Goal: Book appointment/travel/reservation

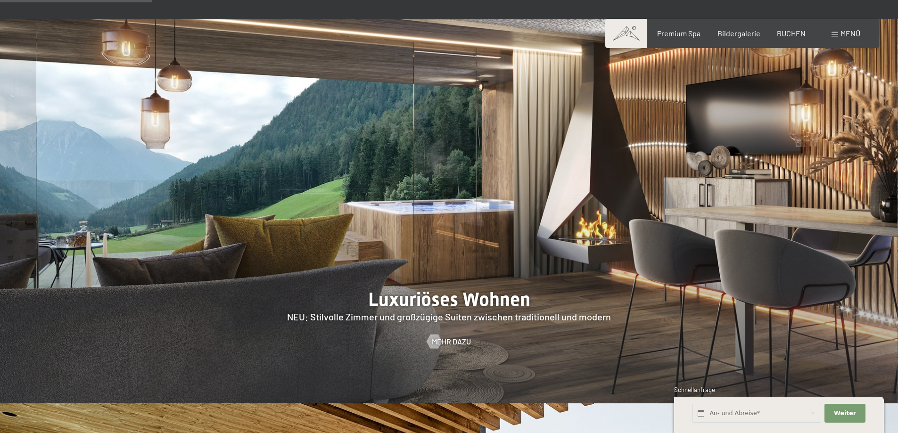
scroll to position [896, 0]
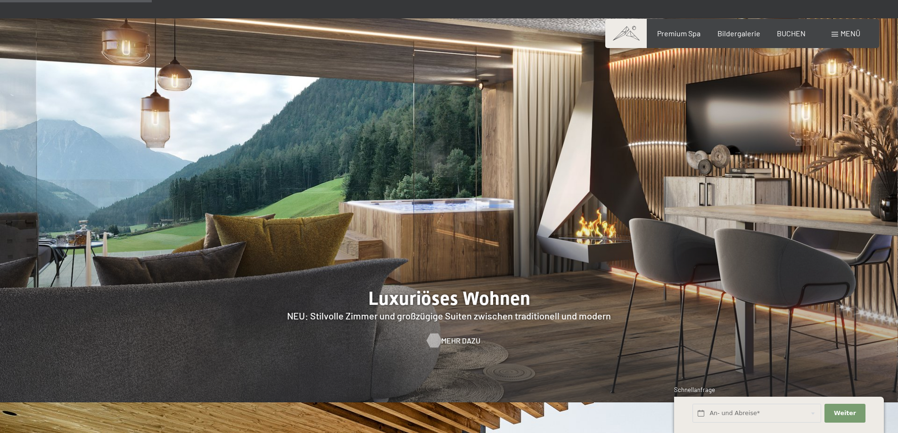
click at [448, 336] on span "Mehr dazu" at bounding box center [460, 341] width 39 height 10
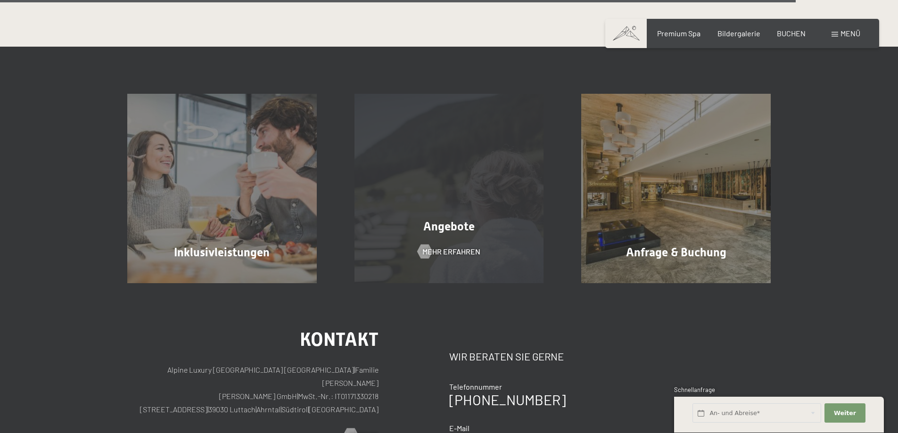
scroll to position [2830, 0]
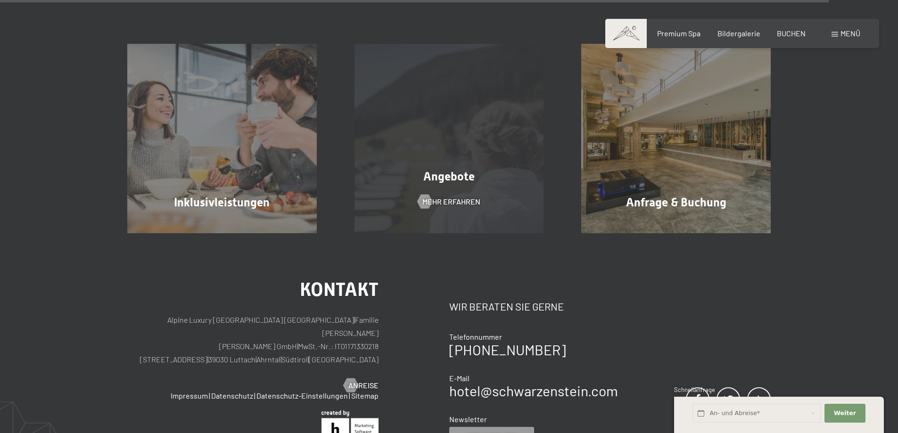
click at [446, 179] on span "Angebote" at bounding box center [449, 177] width 51 height 14
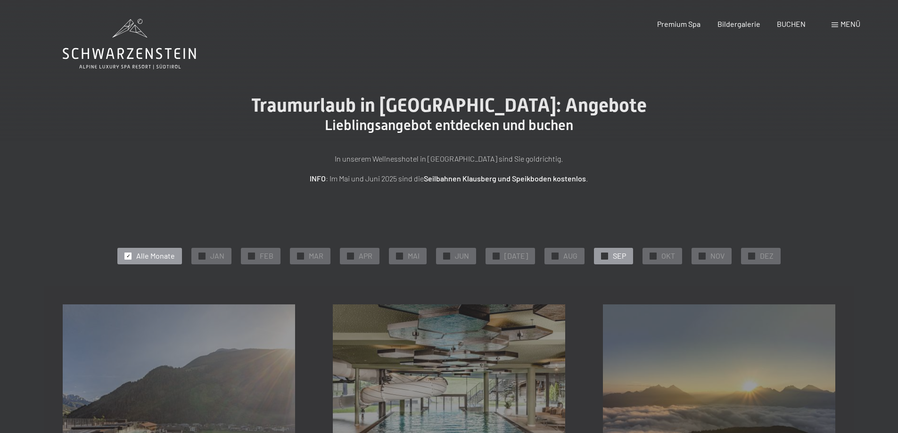
click at [615, 259] on span "SEP" at bounding box center [619, 256] width 13 height 10
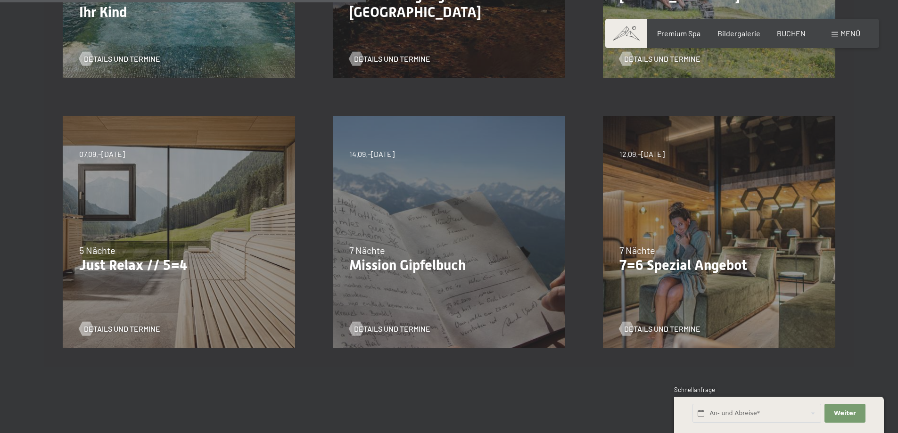
scroll to position [472, 0]
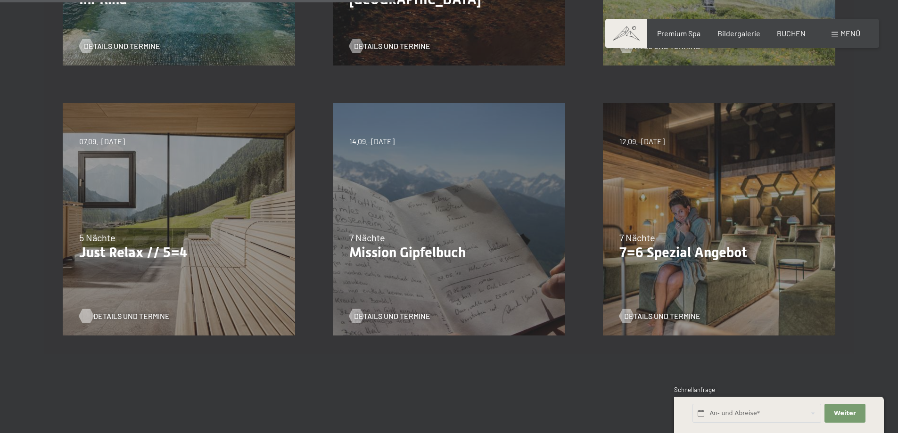
click at [116, 316] on span "Details und Termine" at bounding box center [131, 316] width 76 height 10
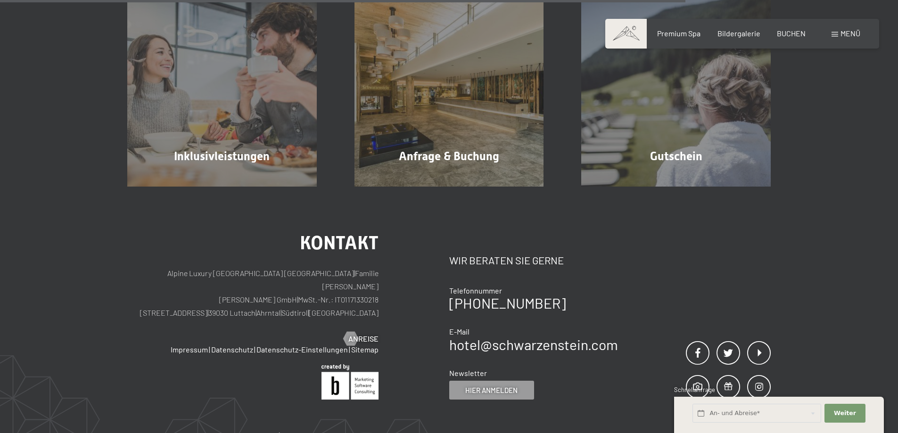
scroll to position [896, 0]
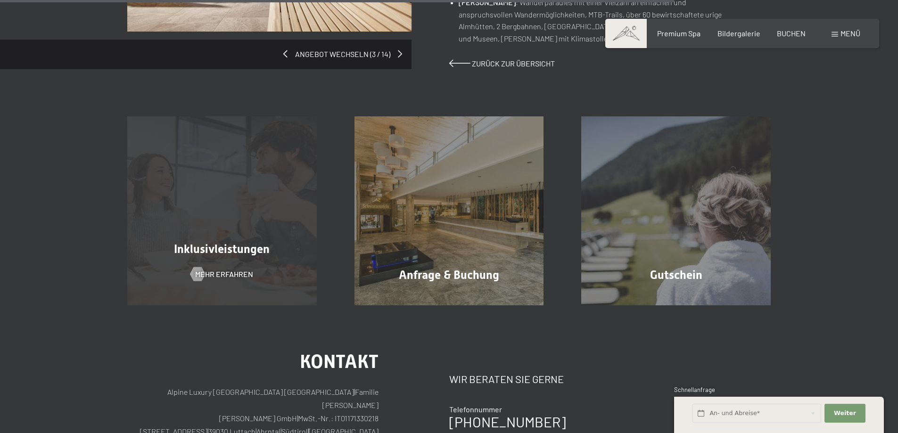
click at [230, 242] on span "Inklusivleistungen" at bounding box center [222, 249] width 96 height 14
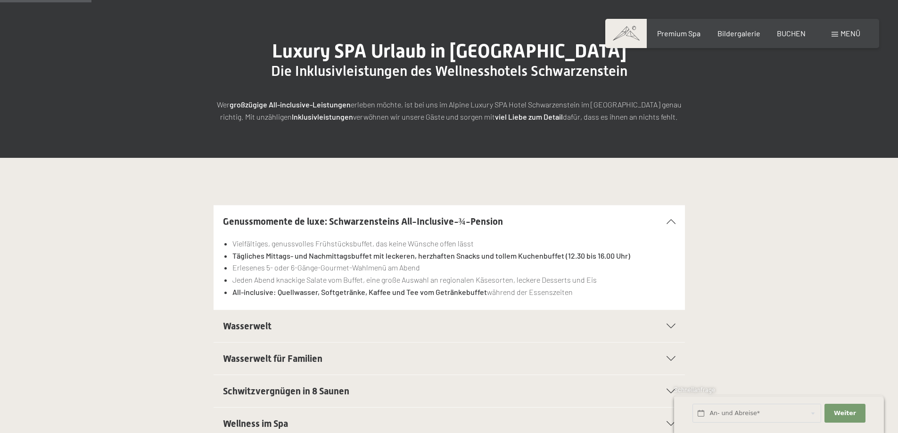
scroll to position [189, 0]
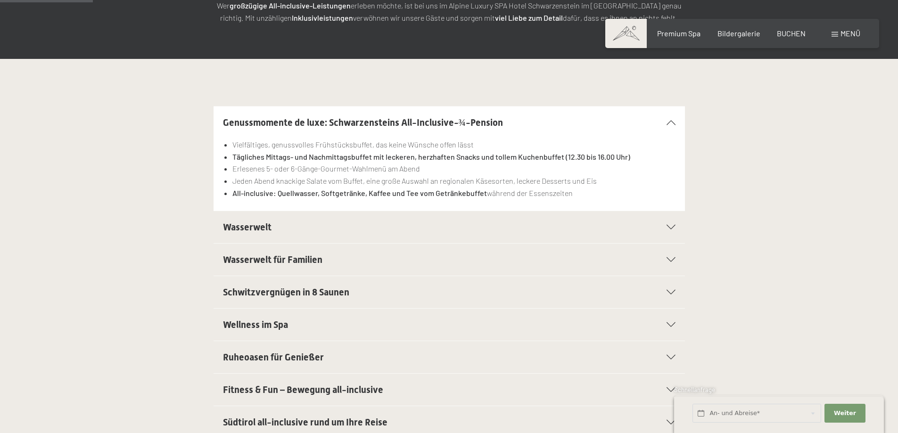
click at [316, 357] on span "Ruheoasen für Genießer" at bounding box center [273, 357] width 101 height 11
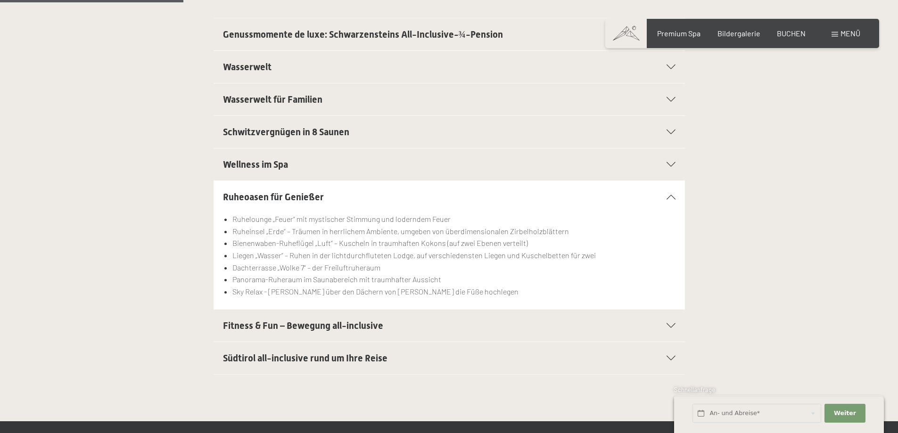
scroll to position [377, 0]
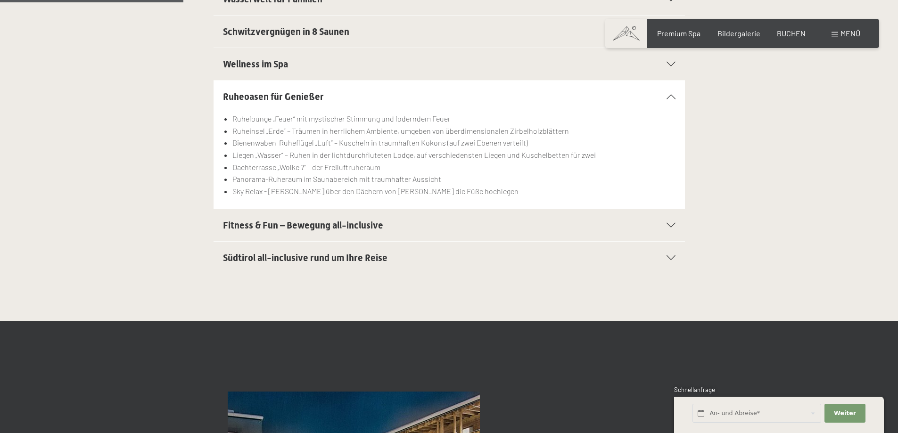
click at [318, 258] on span "Südtirol all-inclusive rund um Ihre Reise" at bounding box center [305, 257] width 165 height 11
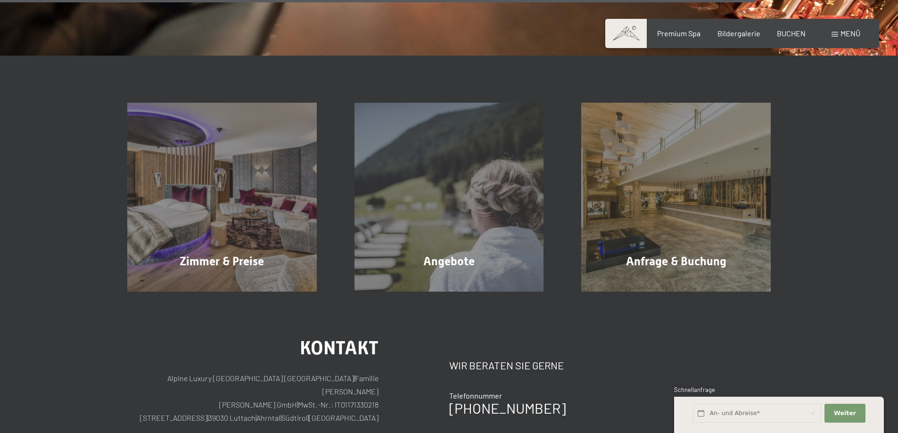
scroll to position [1556, 0]
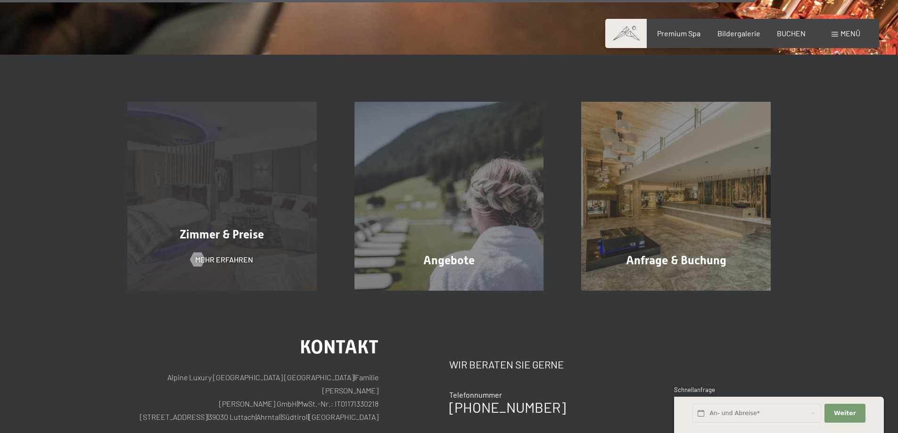
click at [221, 249] on div "Zimmer & Preise Mehr erfahren" at bounding box center [221, 197] width 227 height 190
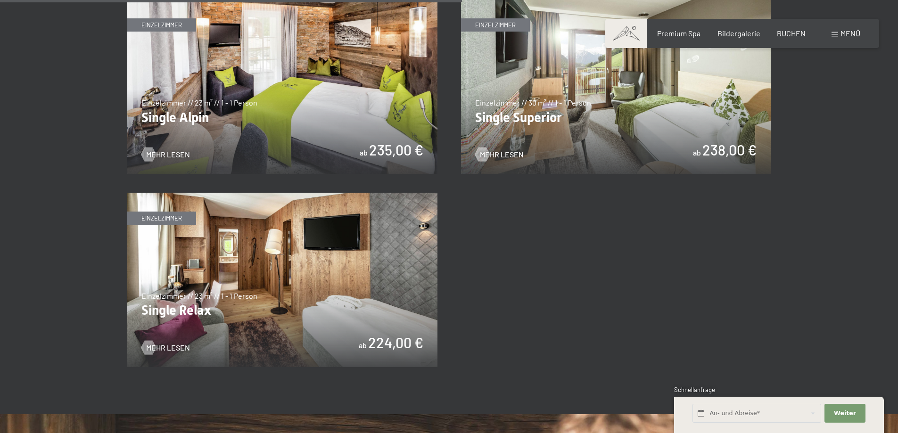
scroll to position [1556, 0]
